Goal: Task Accomplishment & Management: Manage account settings

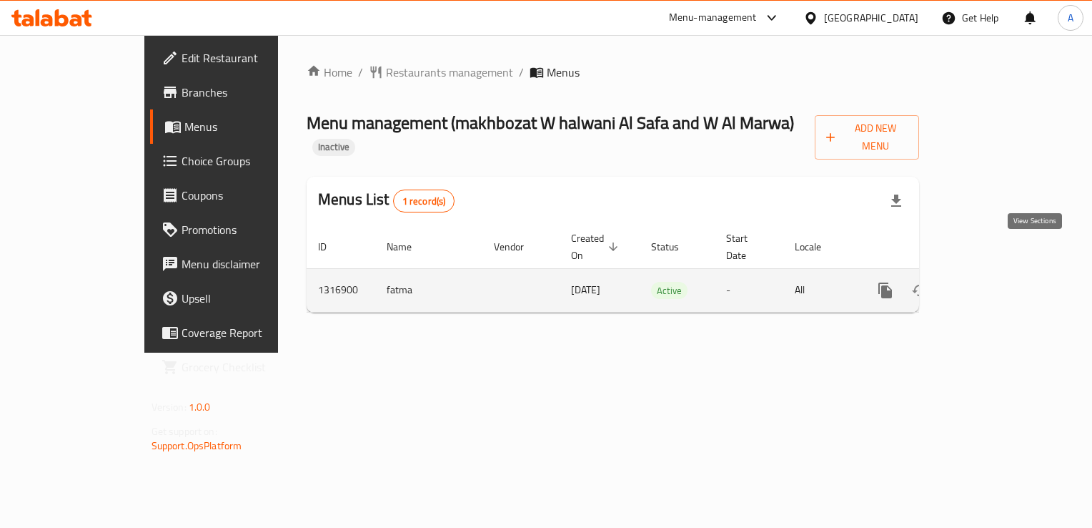
click at [995, 284] on icon "enhanced table" at bounding box center [988, 290] width 13 height 13
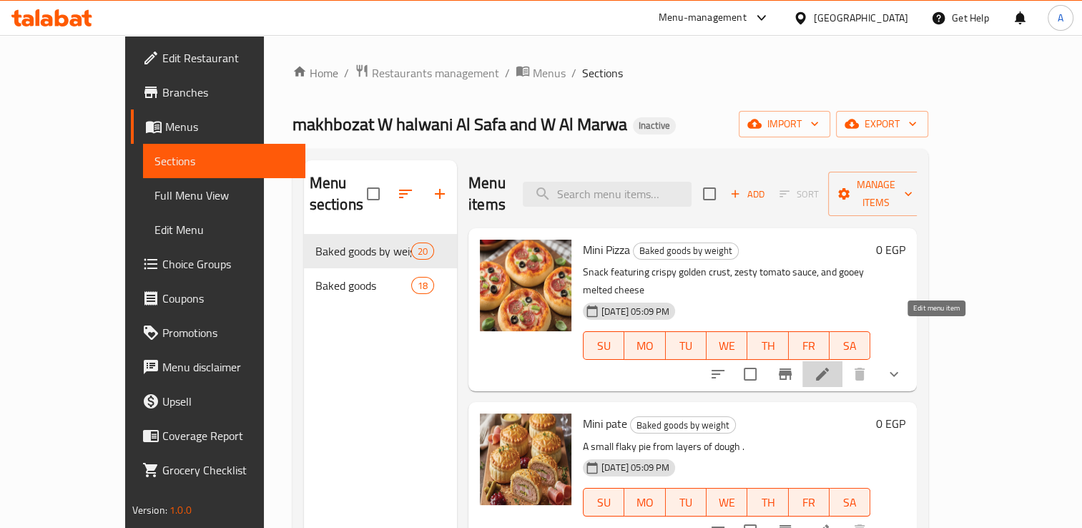
click at [831, 365] on icon at bounding box center [822, 373] width 17 height 17
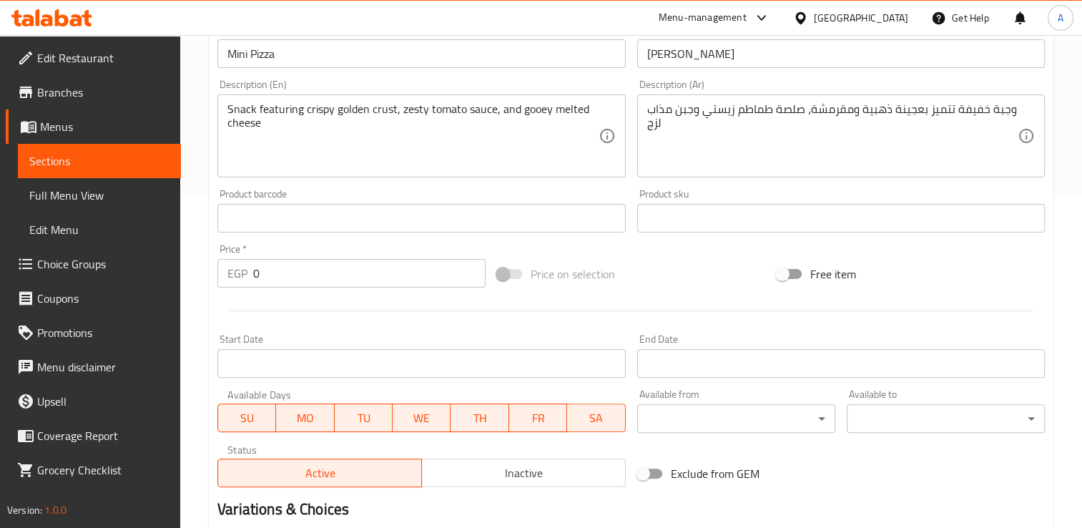
scroll to position [575, 0]
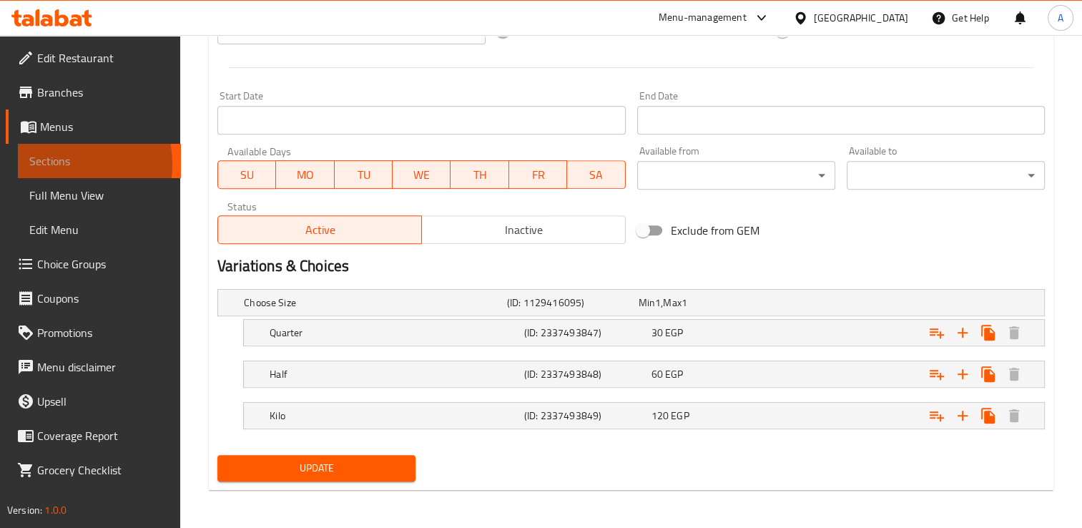
click at [55, 164] on span "Sections" at bounding box center [99, 160] width 140 height 17
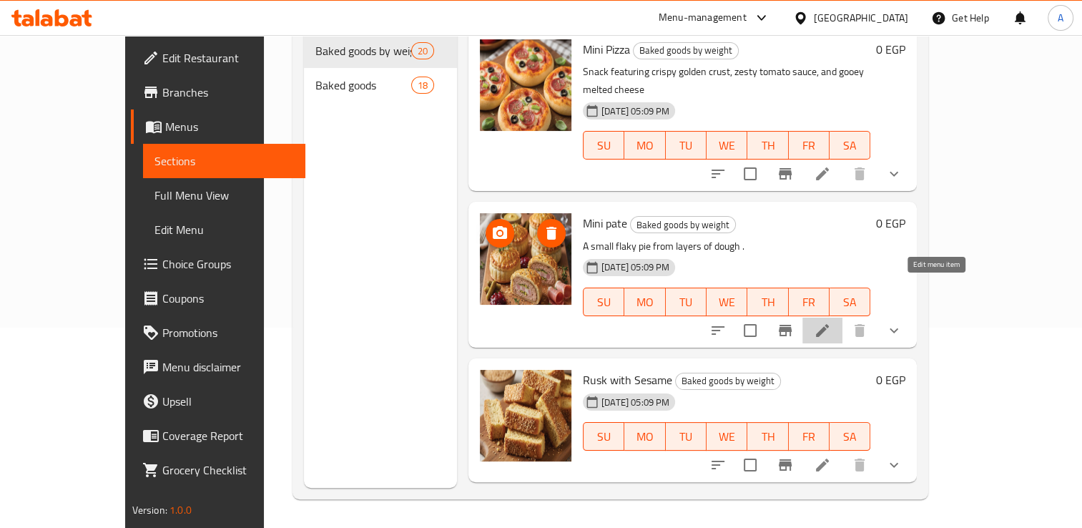
click at [831, 322] on icon at bounding box center [822, 330] width 17 height 17
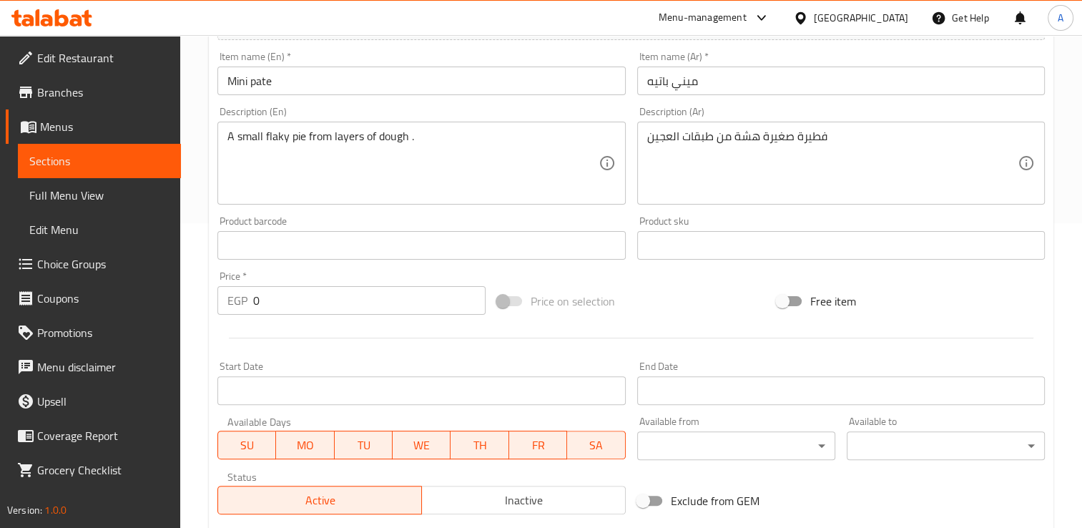
scroll to position [575, 0]
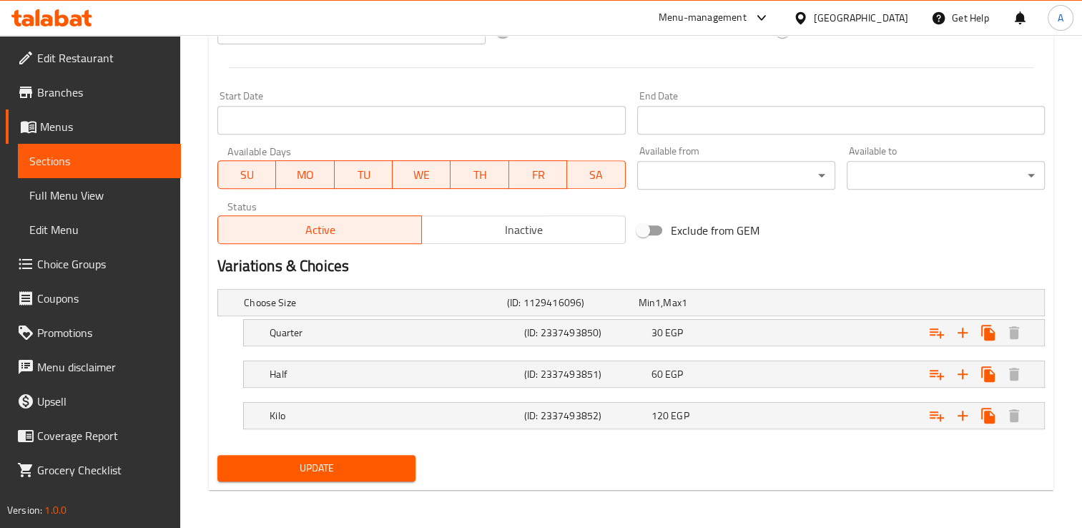
click at [83, 20] on icon at bounding box center [51, 17] width 81 height 17
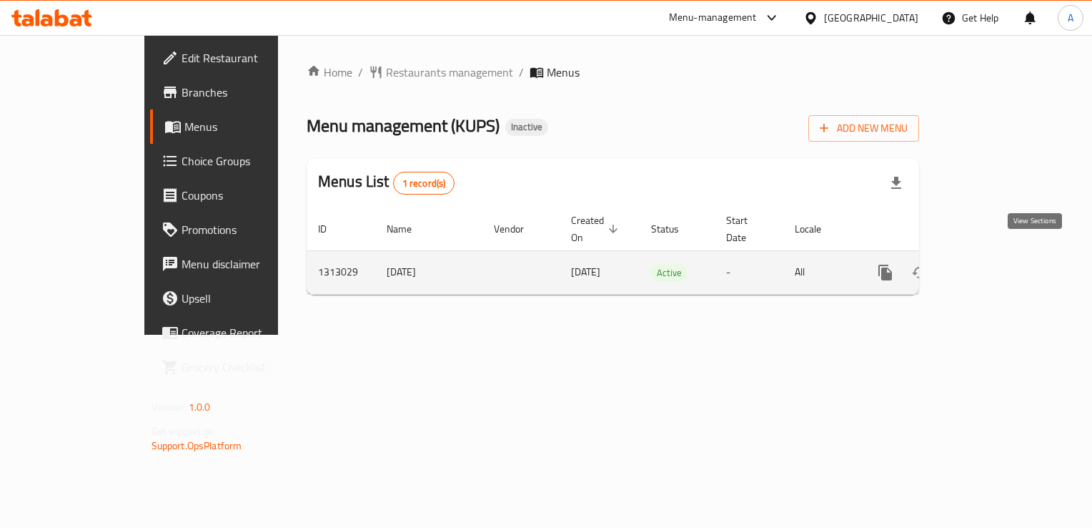
click at [995, 266] on icon "enhanced table" at bounding box center [988, 272] width 13 height 13
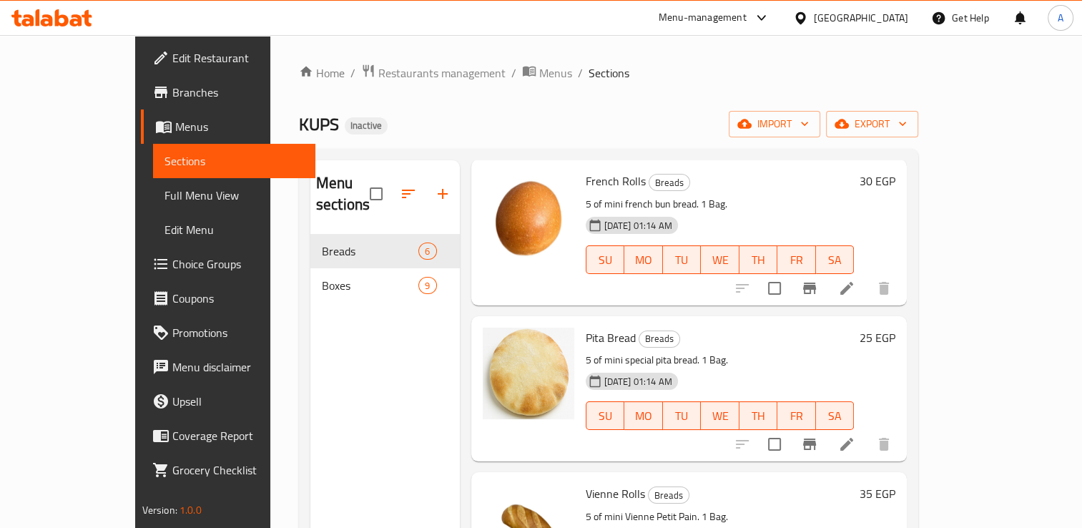
scroll to position [225, 0]
click at [855, 435] on icon at bounding box center [846, 443] width 17 height 17
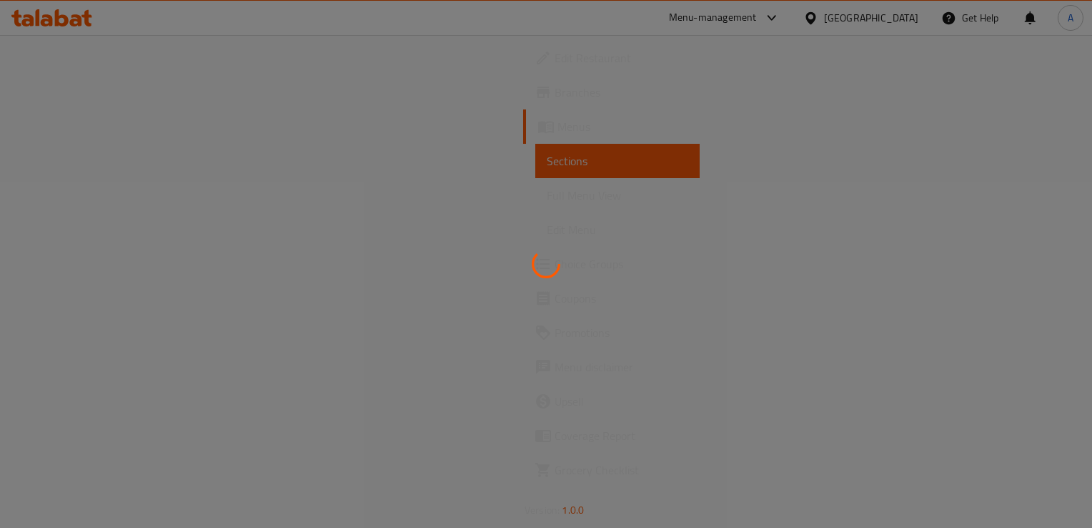
click at [112, 162] on div at bounding box center [546, 264] width 1092 height 528
click at [97, 158] on div at bounding box center [546, 264] width 1092 height 528
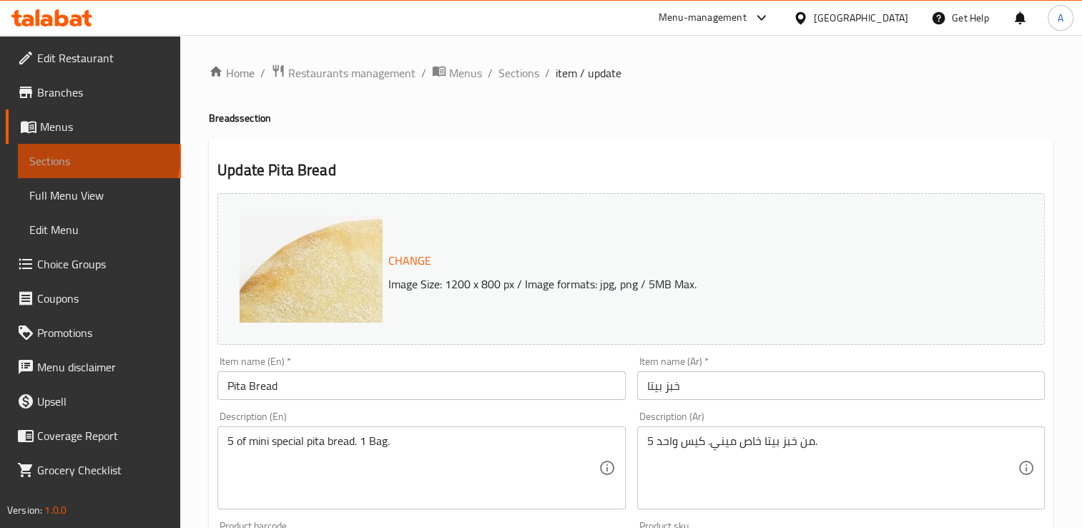
click at [97, 158] on span "Sections" at bounding box center [99, 160] width 140 height 17
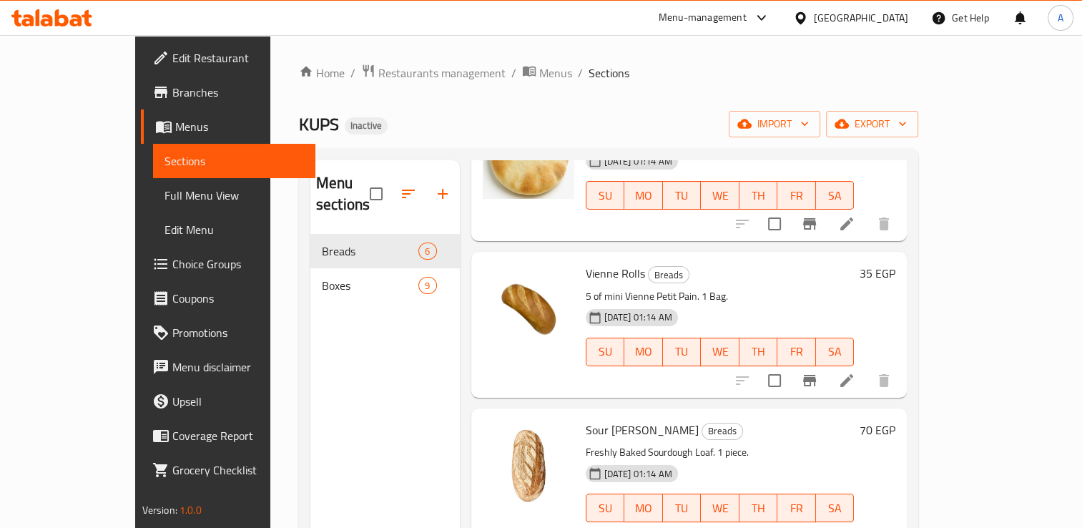
scroll to position [200, 0]
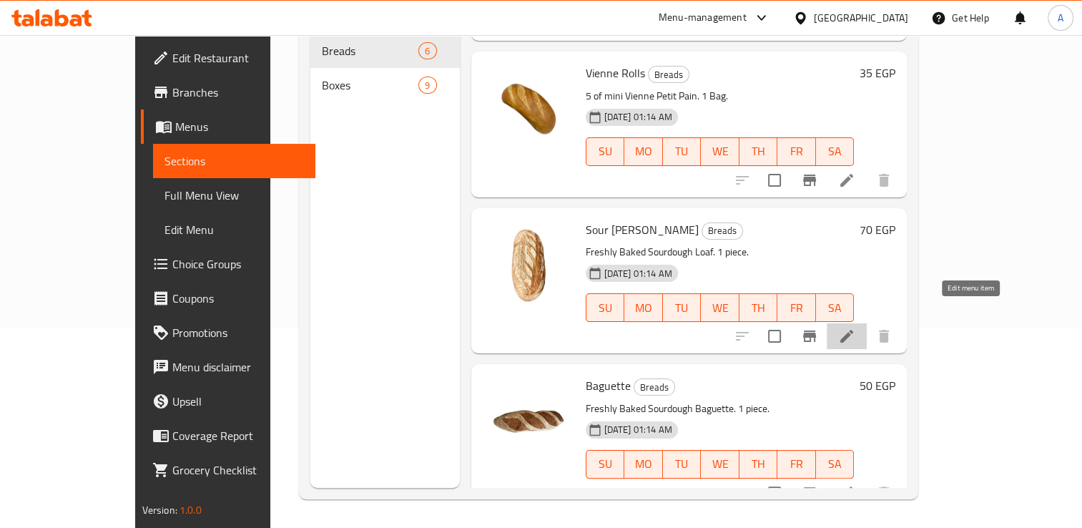
click at [855, 327] on icon at bounding box center [846, 335] width 17 height 17
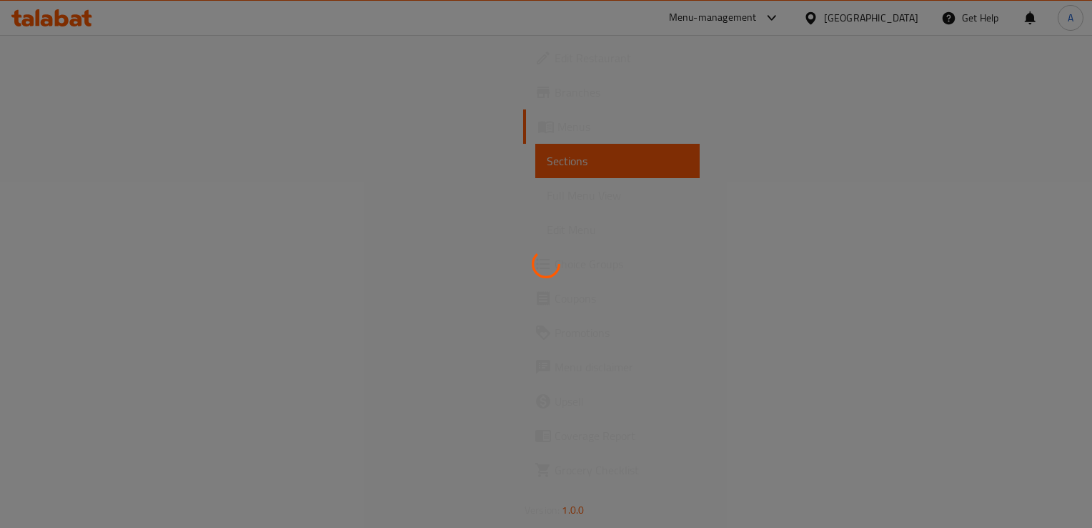
click at [100, 162] on div at bounding box center [546, 264] width 1092 height 528
click at [59, 159] on div at bounding box center [546, 264] width 1092 height 528
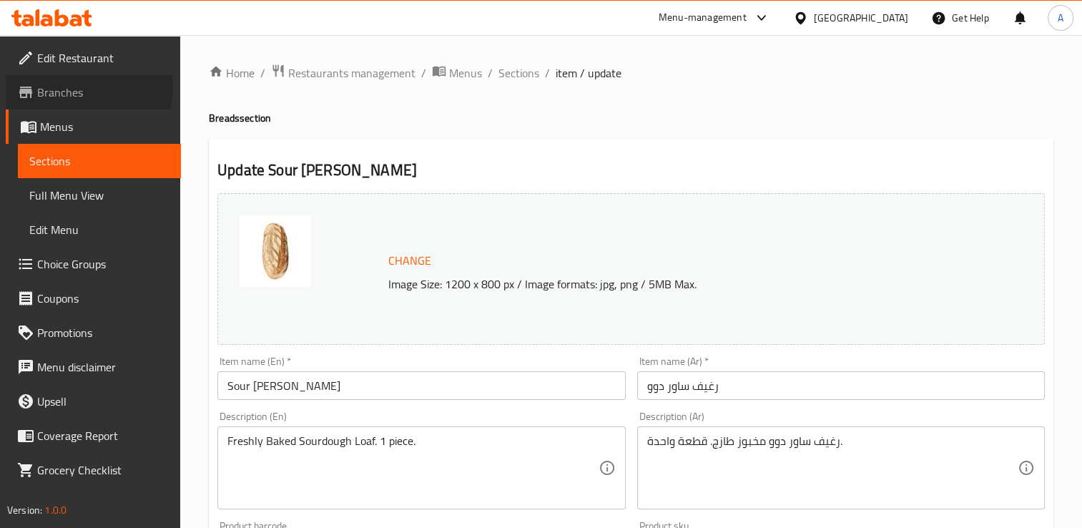
click at [76, 87] on span "Branches" at bounding box center [103, 92] width 132 height 17
